Goal: Task Accomplishment & Management: Manage account settings

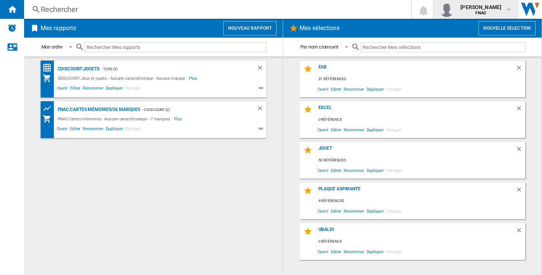
click at [459, 0] on button "[PERSON_NAME] FNAC" at bounding box center [475, 9] width 85 height 19
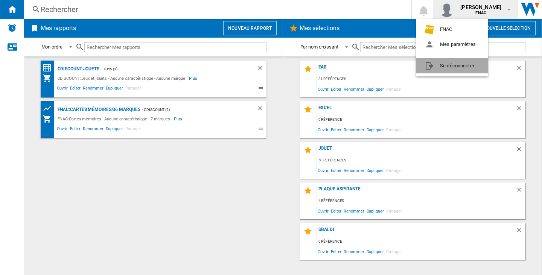
click at [462, 65] on button "Se déconnecter" at bounding box center [452, 65] width 72 height 15
